Goal: Information Seeking & Learning: Learn about a topic

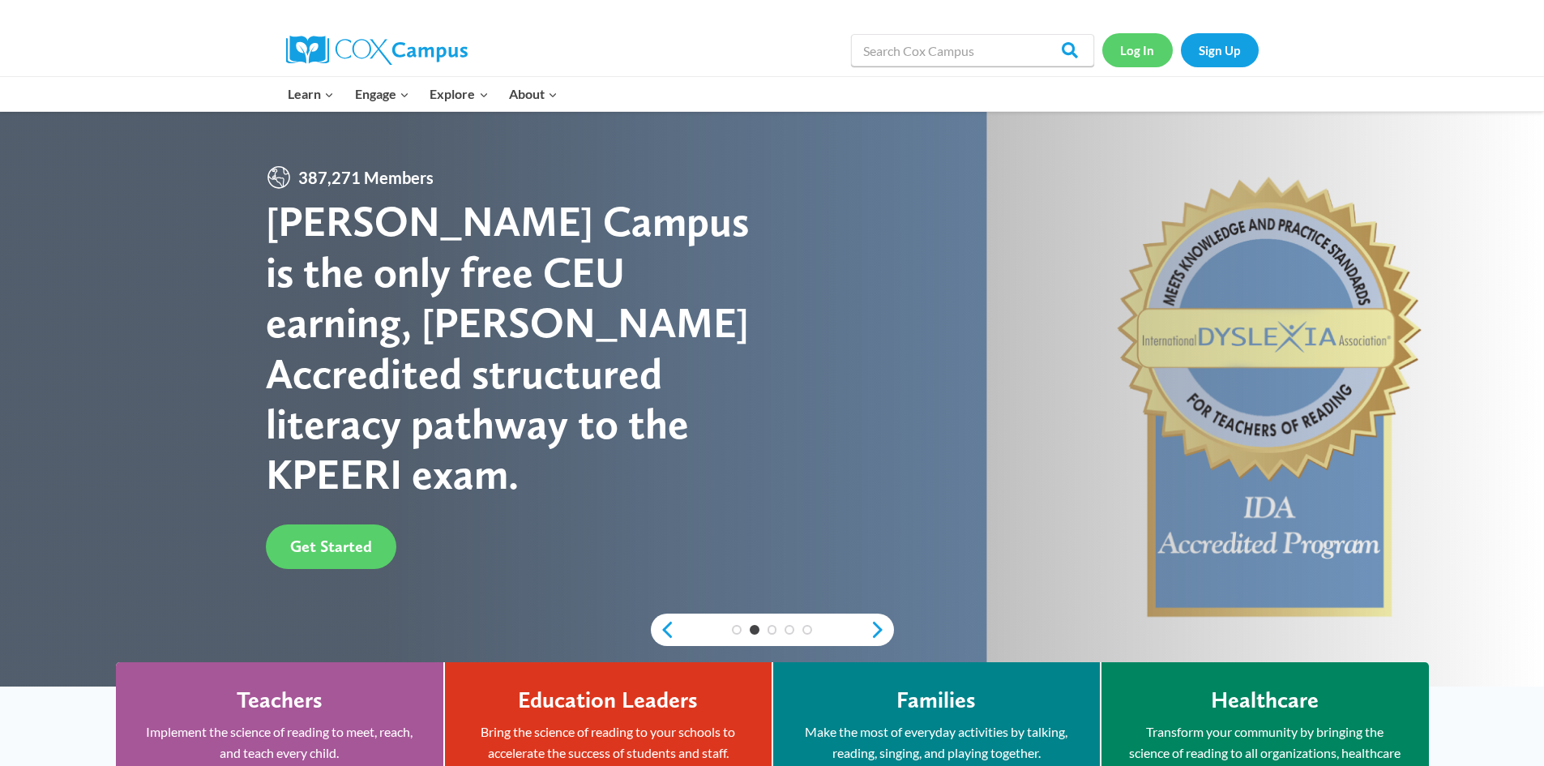
click at [1135, 54] on link "Log In" at bounding box center [1138, 49] width 71 height 33
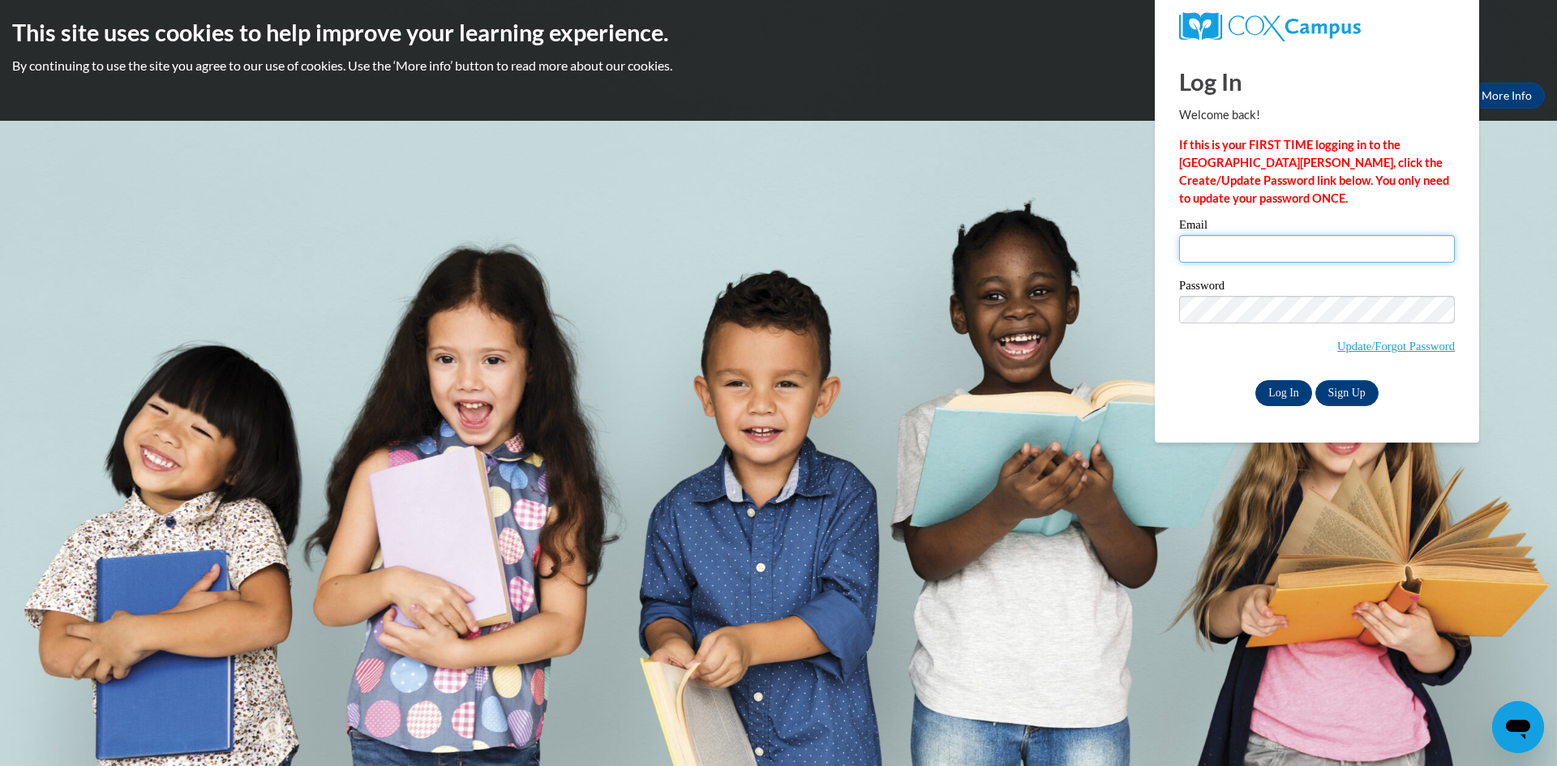
type input "[EMAIL_ADDRESS][DOMAIN_NAME]"
click at [1270, 392] on input "Log In" at bounding box center [1283, 393] width 57 height 26
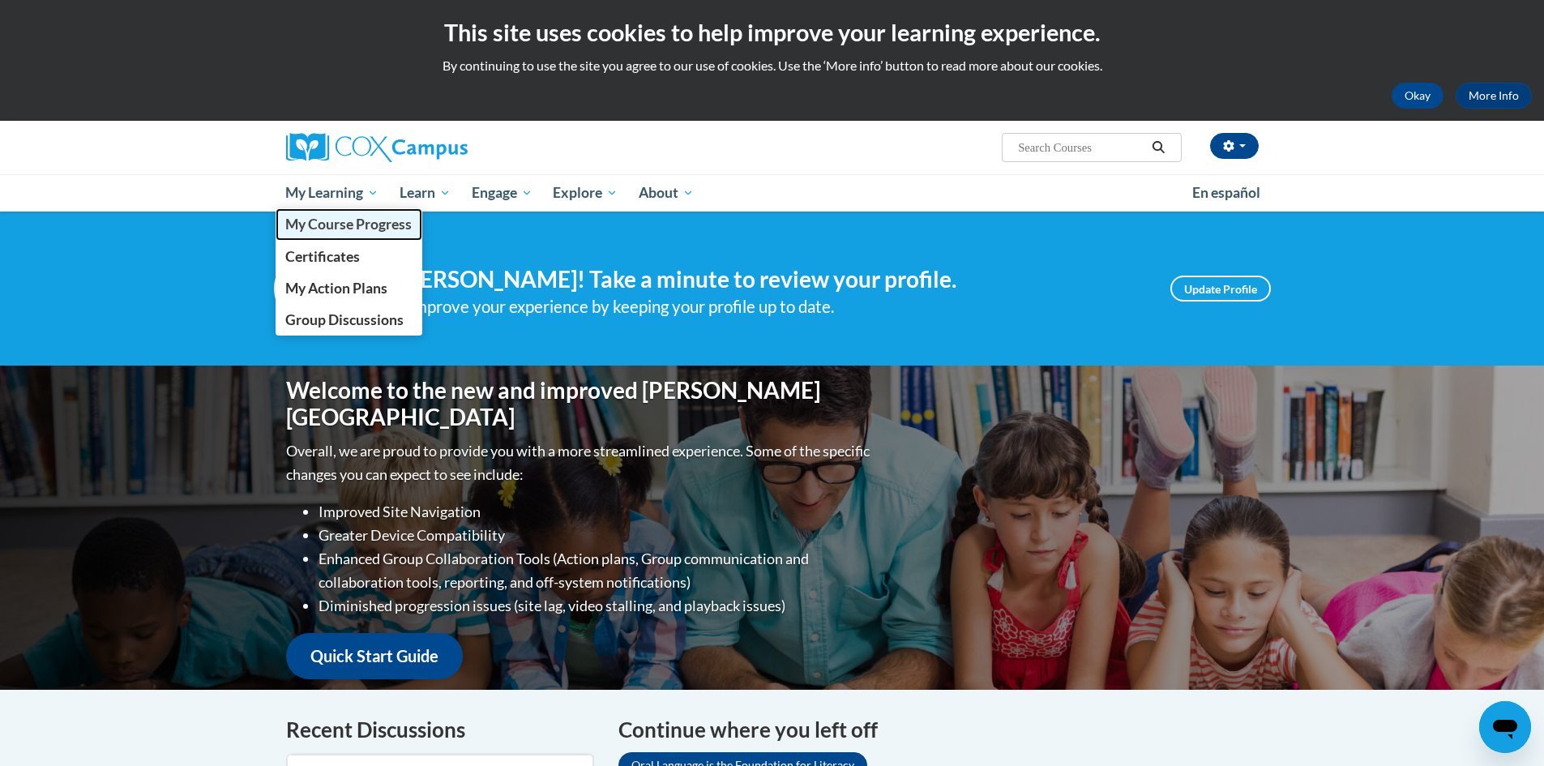
click at [347, 221] on span "My Course Progress" at bounding box center [348, 224] width 126 height 17
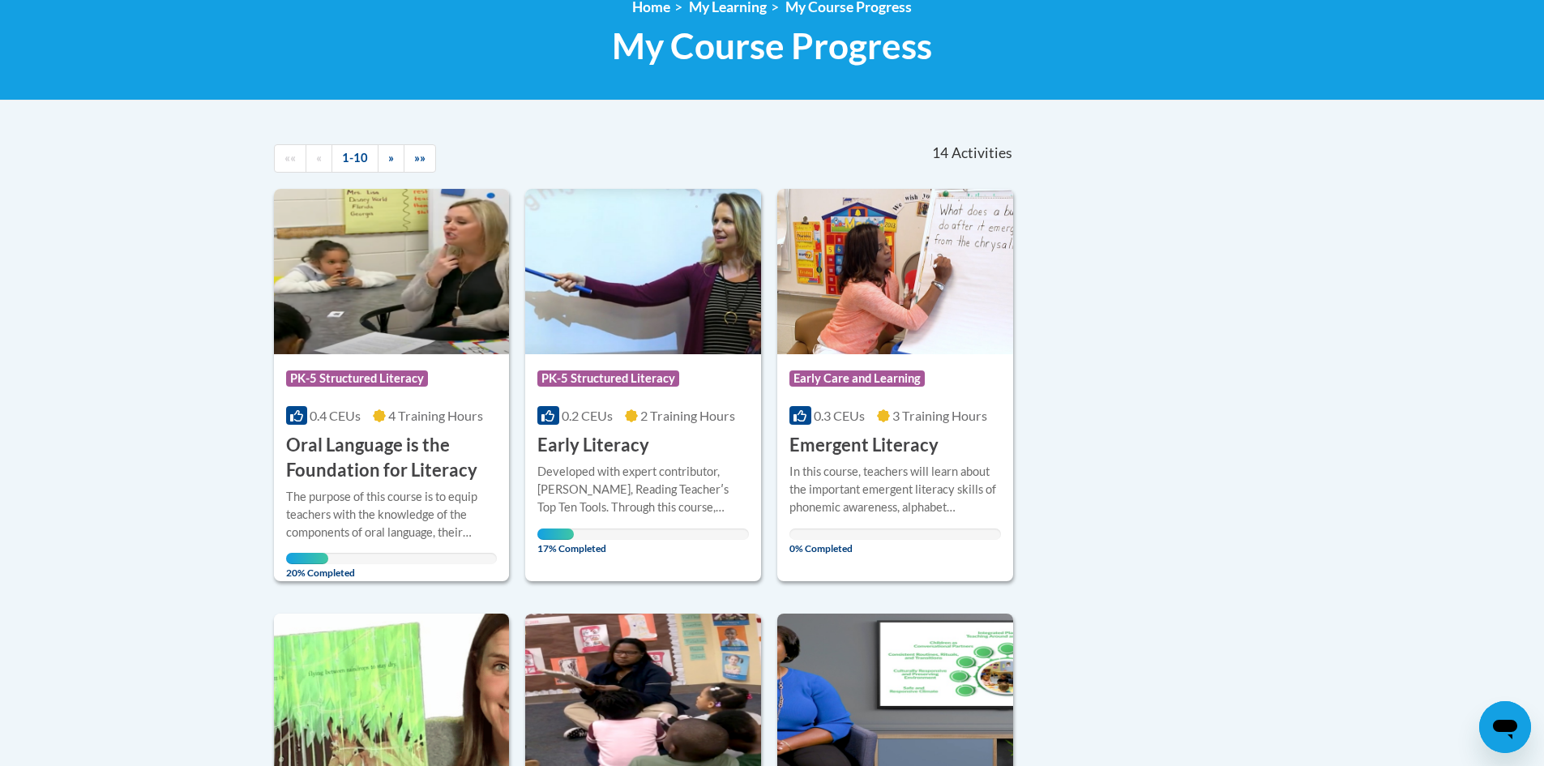
scroll to position [249, 0]
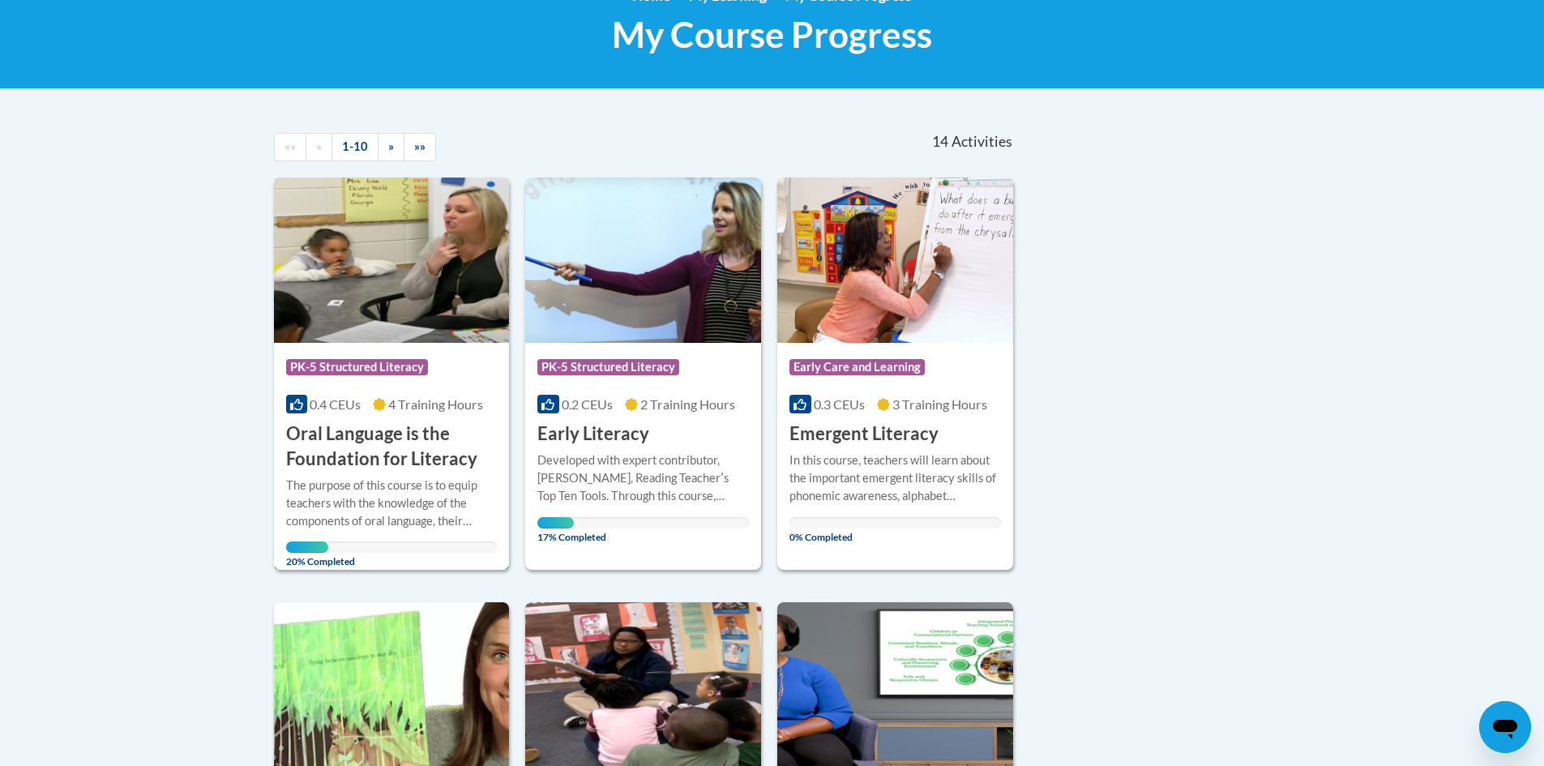
click at [401, 445] on h3 "Oral Language is the Foundation for Literacy" at bounding box center [392, 447] width 212 height 50
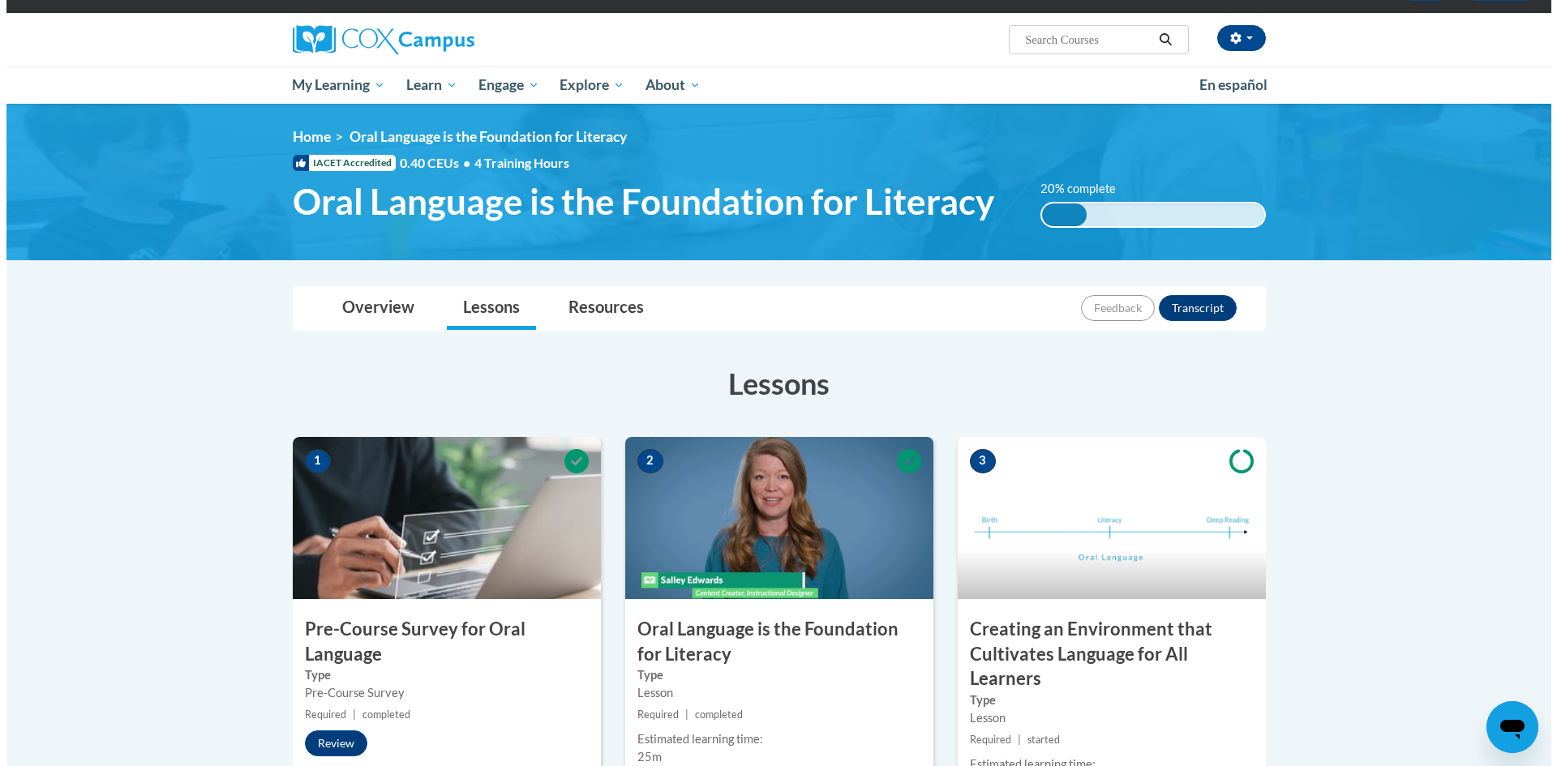
scroll to position [238, 0]
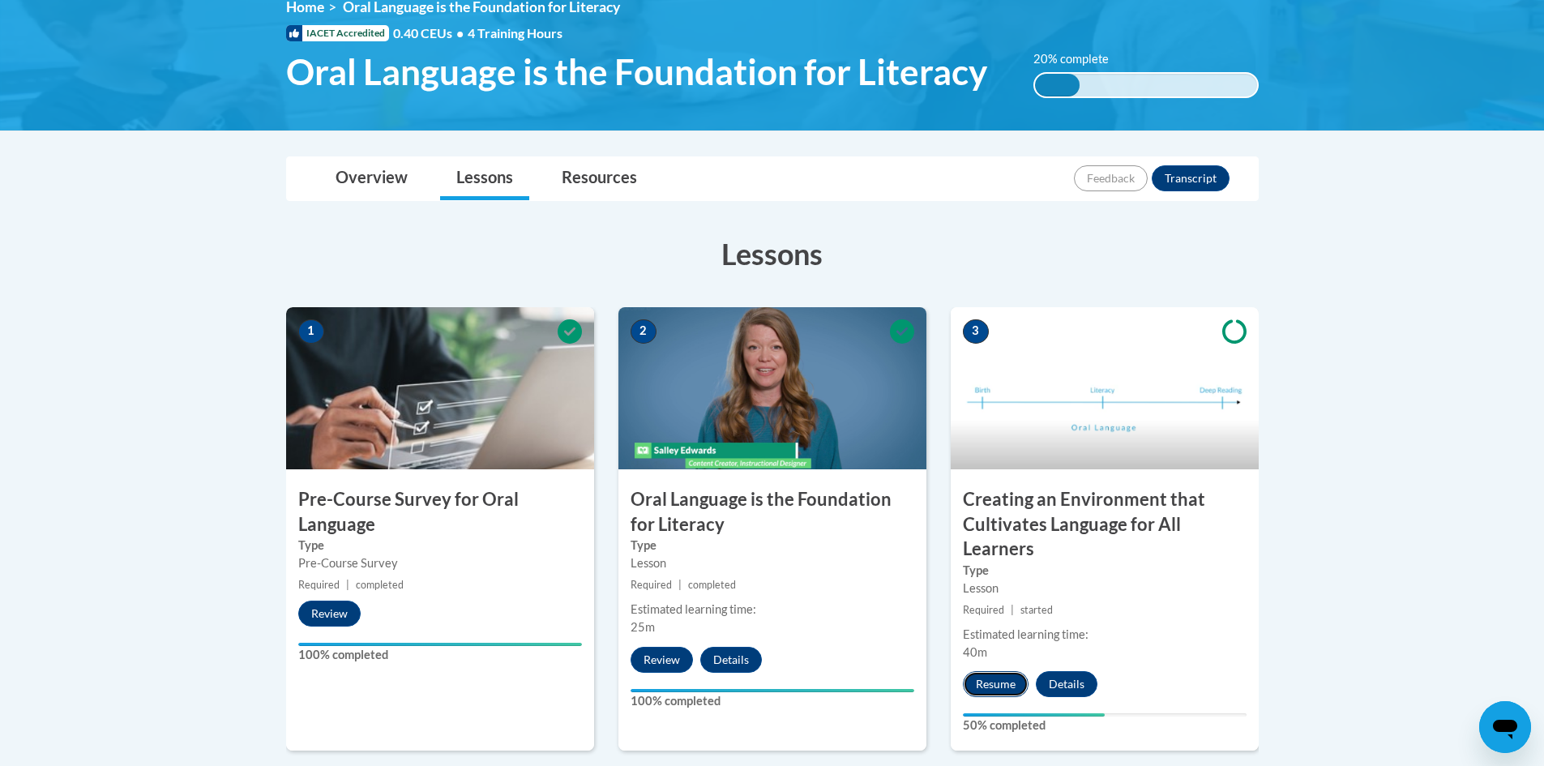
click at [1013, 686] on button "Resume" at bounding box center [996, 684] width 66 height 26
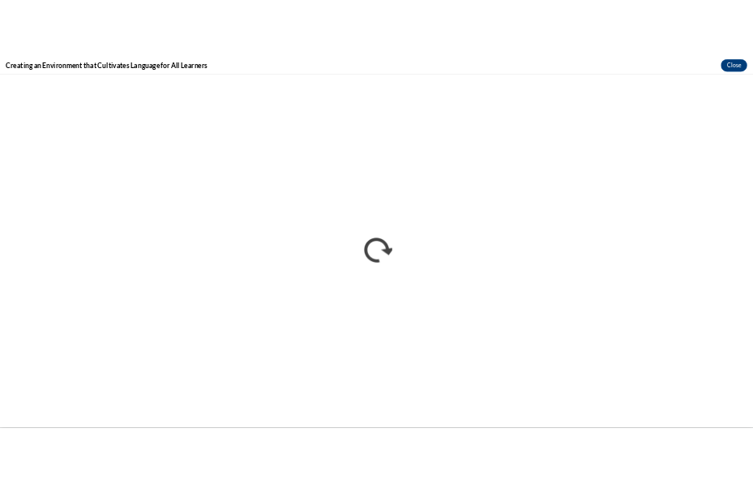
scroll to position [233, 0]
